Goal: Navigation & Orientation: Find specific page/section

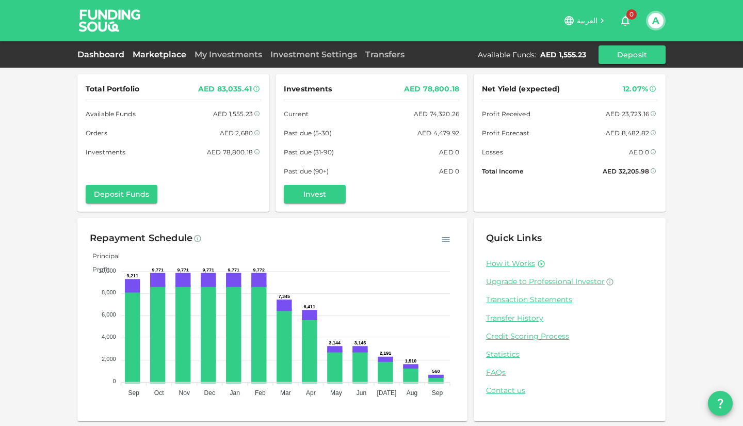
click at [150, 59] on link "Marketplace" at bounding box center [159, 55] width 62 height 10
